Goal: Communication & Community: Share content

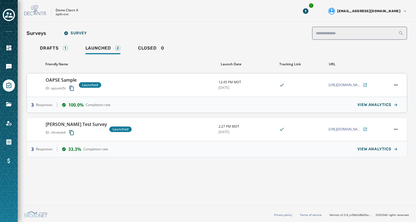
click at [154, 81] on div "OAPSE Sample ID: spzsvm5t Launched" at bounding box center [130, 85] width 169 height 17
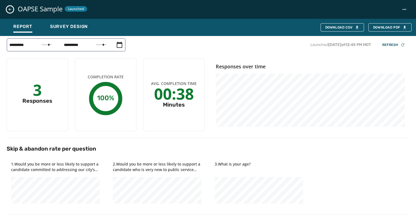
click at [10, 9] on icon "Close survey details drawer" at bounding box center [10, 9] width 3 height 3
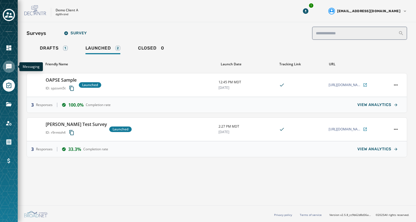
click at [7, 64] on icon "Navigate to Messaging" at bounding box center [9, 66] width 7 height 7
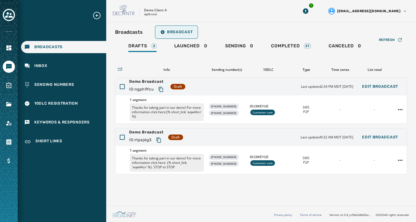
click at [173, 32] on span "Broadcast" at bounding box center [177, 32] width 32 height 4
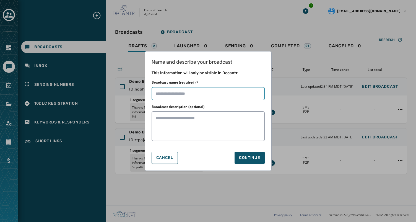
click at [182, 92] on input "Broadcast name (required) *" at bounding box center [208, 93] width 113 height 13
type input "**********"
click at [244, 154] on button "Continue" at bounding box center [250, 158] width 30 height 12
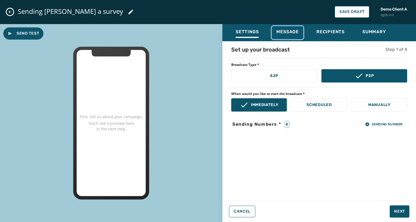
click at [289, 29] on span "Message" at bounding box center [288, 32] width 22 height 6
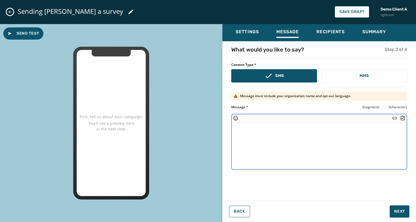
click at [254, 134] on textarea at bounding box center [319, 144] width 175 height 45
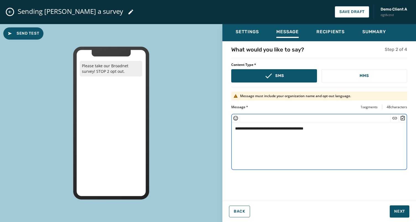
click at [404, 118] on icon "Insert Survey" at bounding box center [403, 118] width 6 height 6
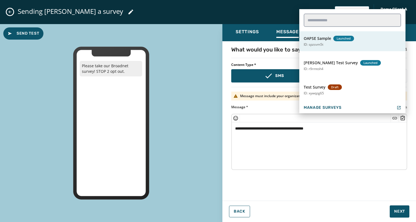
click at [322, 41] on button "OAPSE Sample Launched ID: spzsvm5t" at bounding box center [353, 41] width 106 height 20
type textarea "**********"
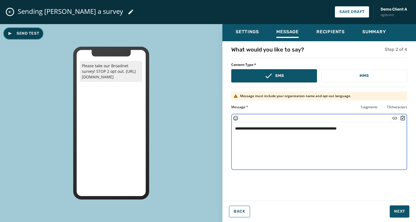
click at [21, 32] on span "Send Test" at bounding box center [23, 34] width 31 height 6
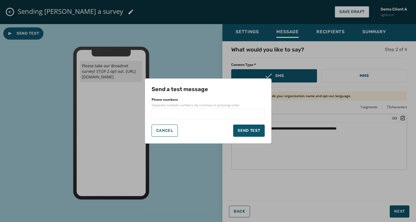
click at [162, 114] on input "text" at bounding box center [208, 114] width 108 height 6
type input "**********"
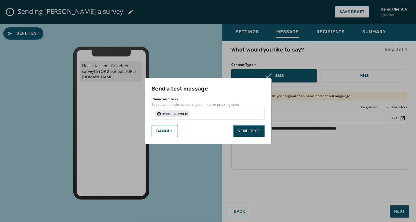
click at [250, 131] on span "Send test" at bounding box center [249, 131] width 22 height 6
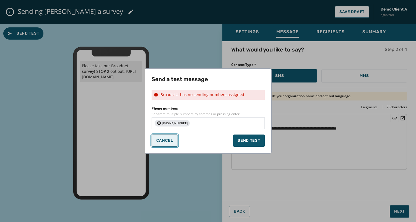
click at [169, 139] on span "Cancel" at bounding box center [164, 140] width 17 height 4
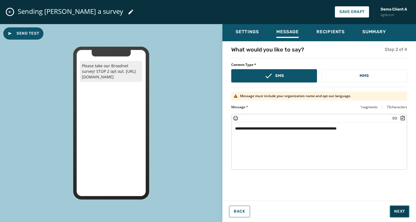
click at [398, 209] on span "Next" at bounding box center [400, 212] width 11 height 6
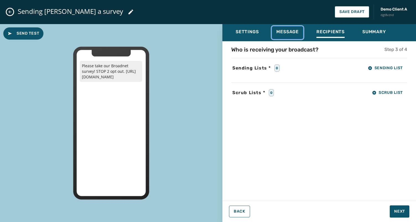
click at [290, 32] on span "Message" at bounding box center [288, 32] width 22 height 6
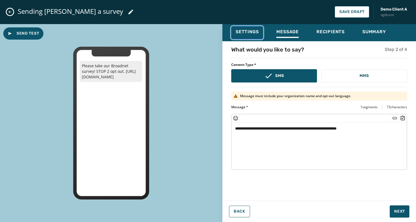
click at [246, 30] on span "Settings" at bounding box center [247, 32] width 23 height 6
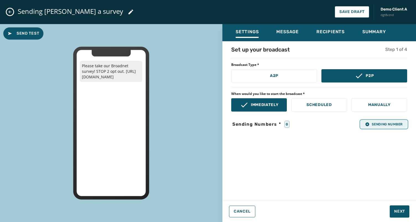
click at [381, 125] on span "Sending Number" at bounding box center [385, 124] width 38 height 4
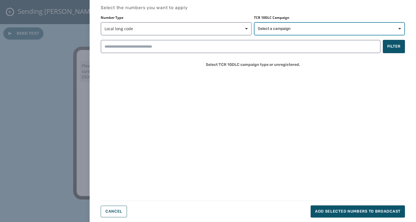
click at [384, 28] on span "Select a campaign" at bounding box center [329, 29] width 143 height 6
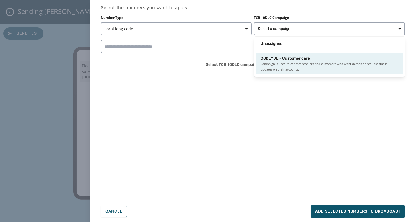
click at [290, 64] on span "Campaign is used to contact resellers and customers who want demos or request s…" at bounding box center [330, 66] width 138 height 11
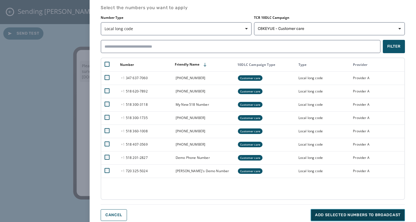
click at [369, 213] on span "Add selected numbers to broadcast" at bounding box center [358, 215] width 86 height 6
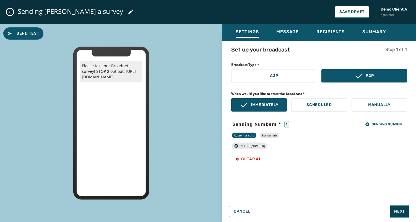
click at [400, 209] on span "Next" at bounding box center [400, 212] width 11 height 6
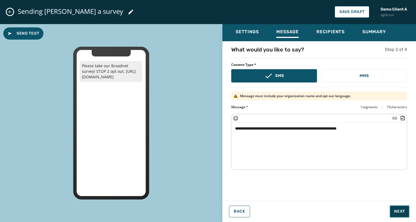
click at [400, 211] on span "Next" at bounding box center [400, 212] width 11 height 6
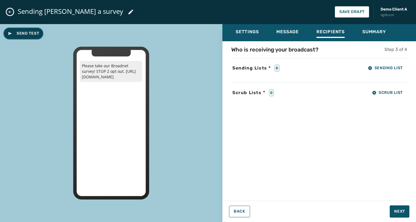
click at [27, 33] on span "Send Test" at bounding box center [23, 34] width 31 height 6
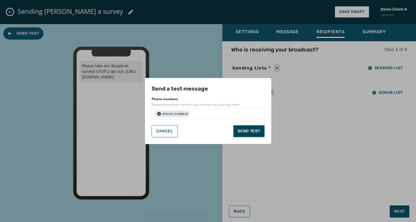
click at [243, 128] on button "Send test" at bounding box center [248, 131] width 31 height 12
